Goal: Check status

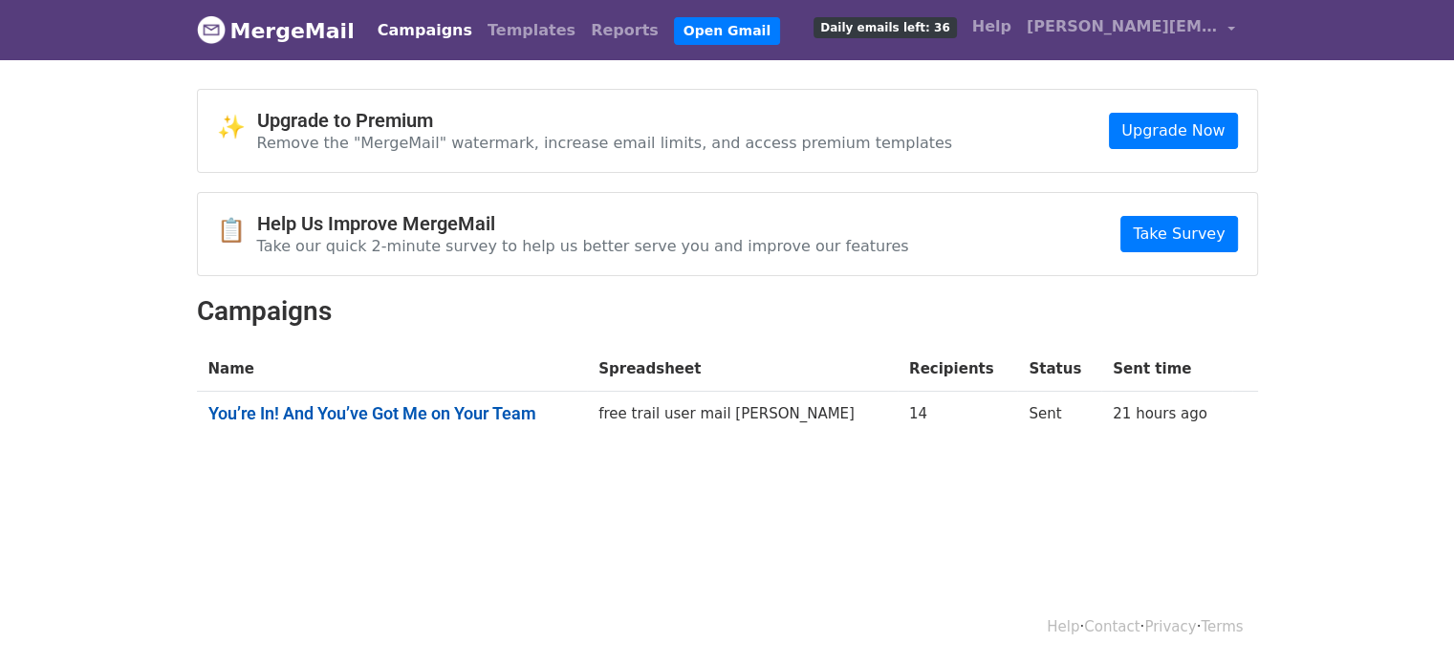
click at [466, 412] on link "You’re In! And You’ve Got Me on Your Team" at bounding box center [392, 413] width 368 height 21
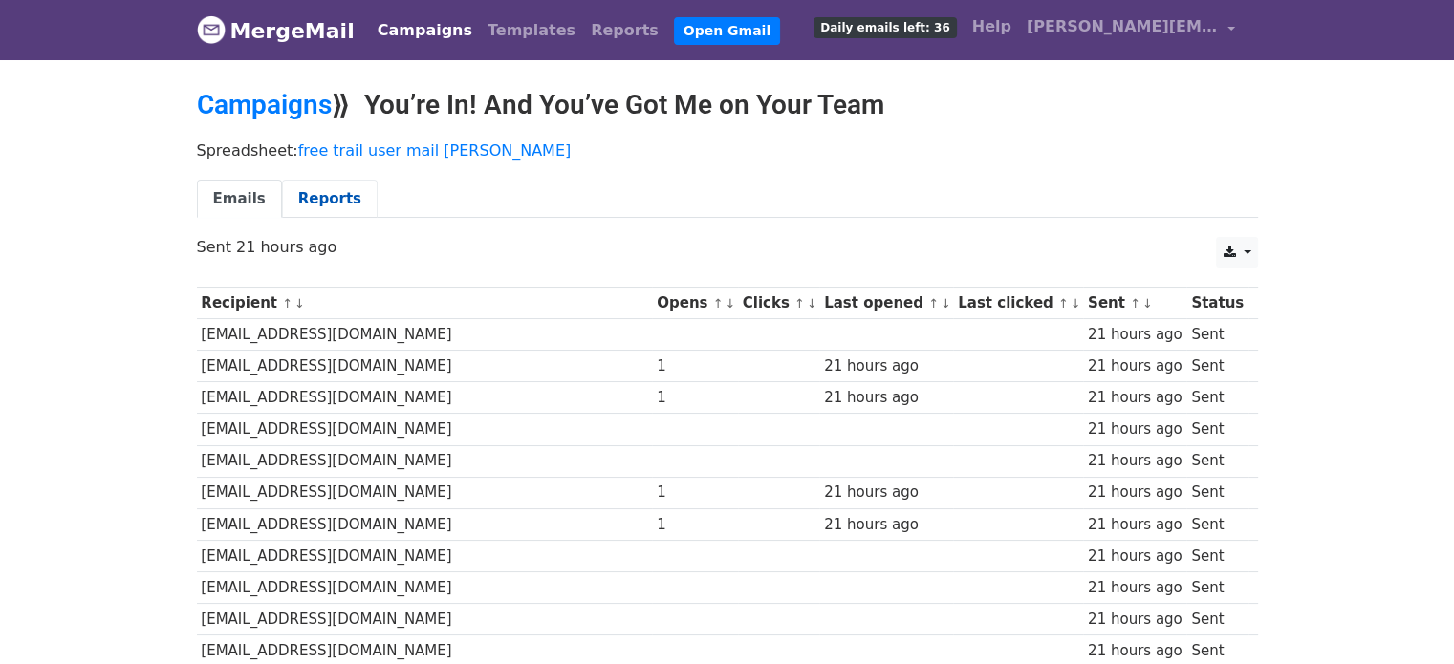
click at [296, 197] on link "Reports" at bounding box center [330, 199] width 96 height 39
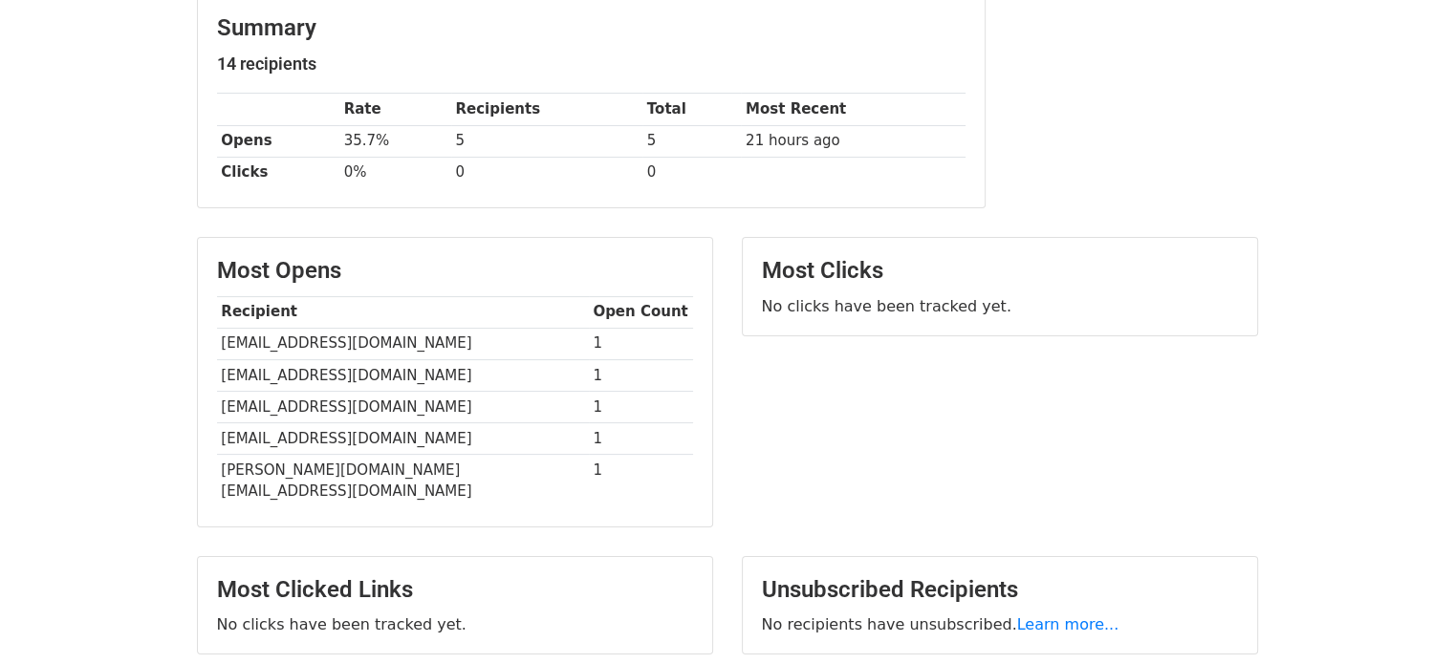
scroll to position [287, 0]
